Goal: Find specific page/section: Find specific page/section

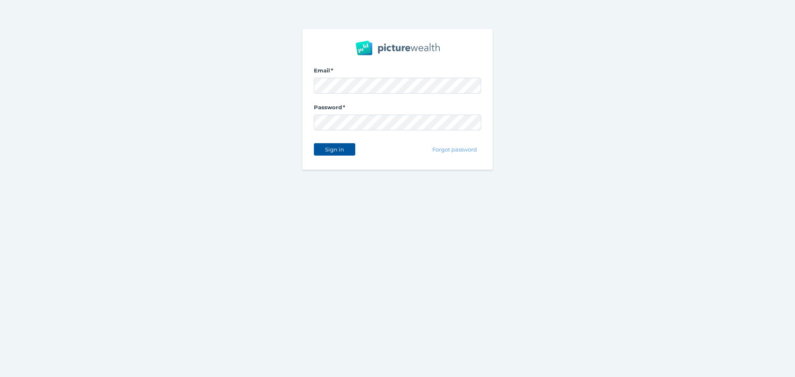
click at [340, 149] on span "Sign in" at bounding box center [334, 149] width 26 height 7
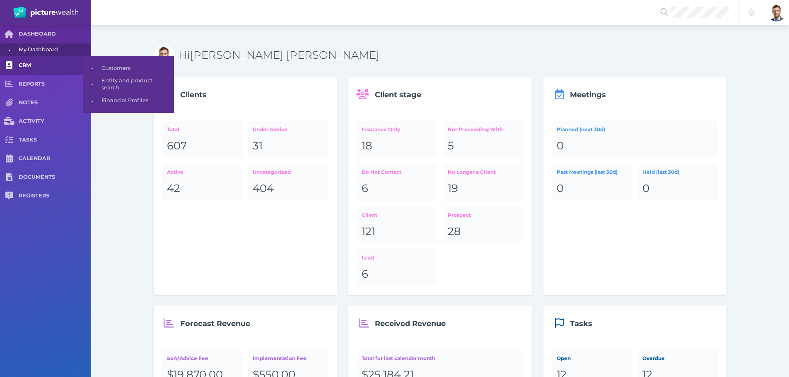
click at [27, 65] on span "CRM" at bounding box center [55, 65] width 72 height 7
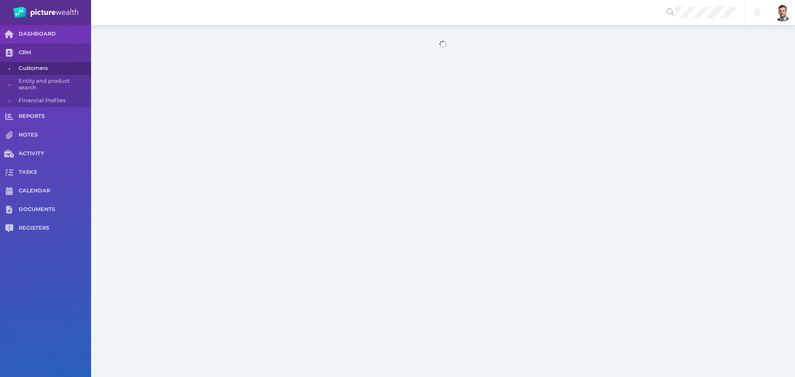
select select "25"
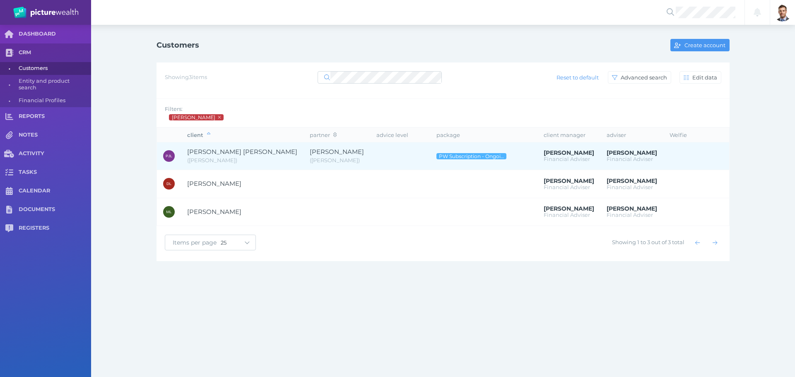
click at [229, 155] on span "[PERSON_NAME] [PERSON_NAME]" at bounding box center [242, 152] width 110 height 8
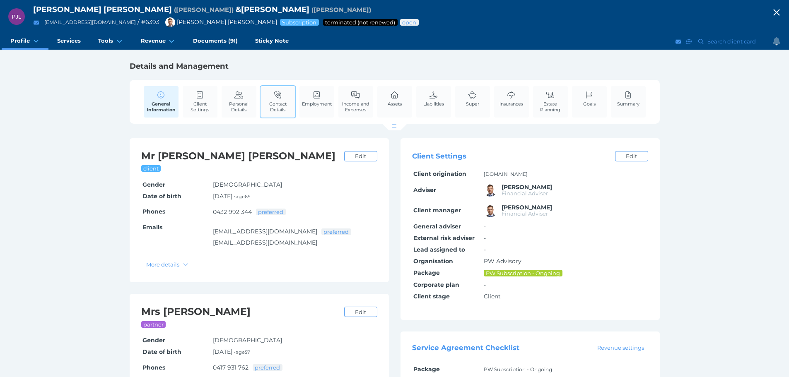
click at [286, 97] on link "Contact Details" at bounding box center [277, 101] width 35 height 31
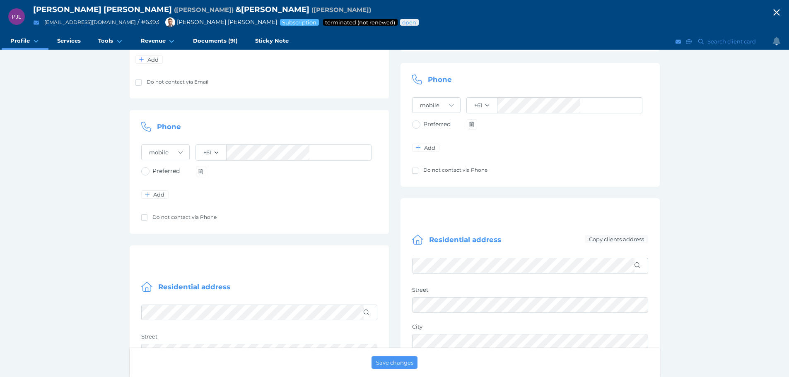
scroll to position [290, 0]
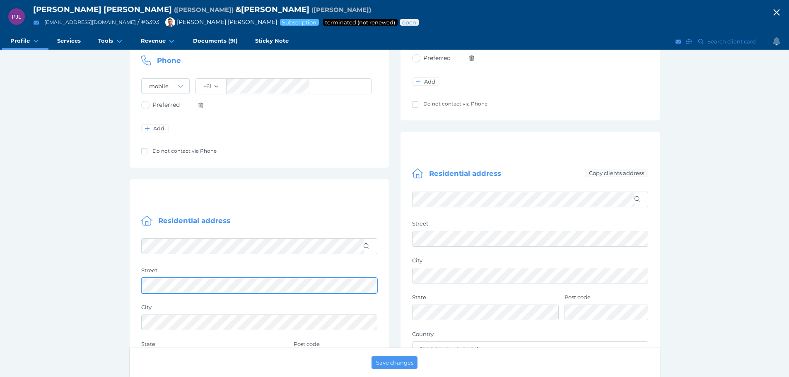
click at [85, 289] on div "PJL [PERSON_NAME] [PERSON_NAME] ( [PERSON_NAME] ) & [PERSON_NAME] ( [PERSON_NAM…" at bounding box center [394, 323] width 789 height 1227
click at [781, 11] on icon "button" at bounding box center [777, 12] width 10 height 12
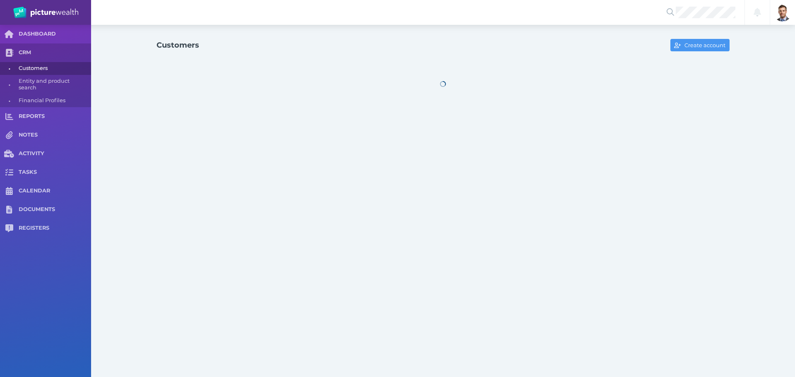
select select "25"
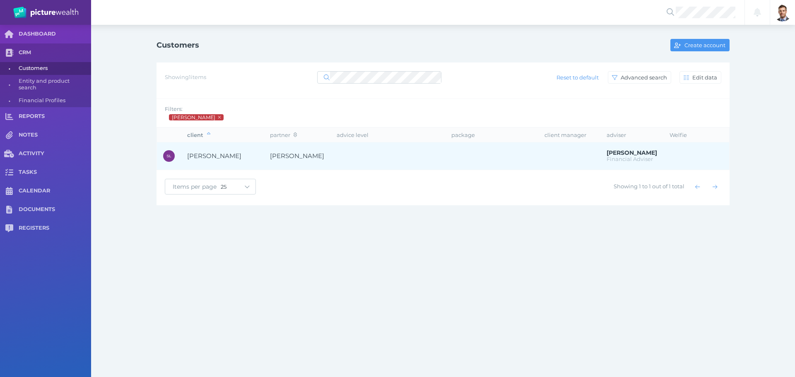
click at [224, 161] on td "[PERSON_NAME]" at bounding box center [222, 156] width 83 height 28
